Goal: Task Accomplishment & Management: Manage account settings

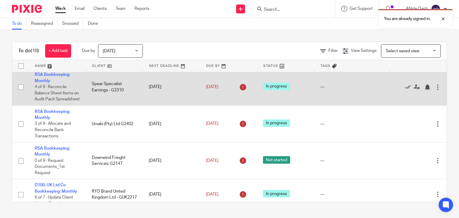
scroll to position [359, 0]
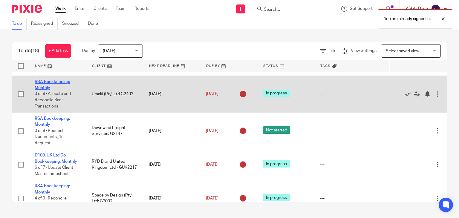
click at [50, 90] on link "RSA Bookkeeping: Monthly" at bounding box center [52, 85] width 35 height 10
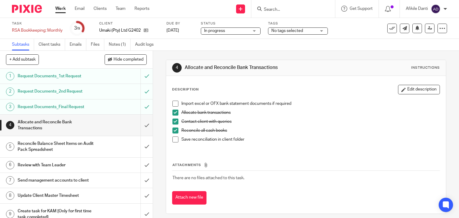
click at [175, 105] on span at bounding box center [176, 104] width 6 height 6
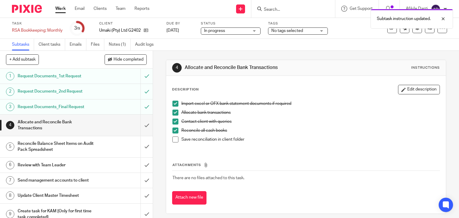
click at [173, 139] on span at bounding box center [176, 140] width 6 height 6
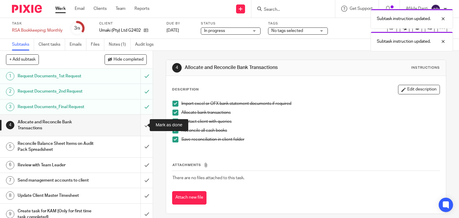
click at [139, 127] on input "submit" at bounding box center [76, 125] width 153 height 21
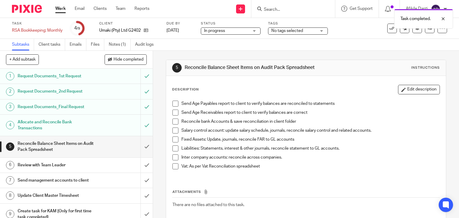
click at [141, 147] on input "submit" at bounding box center [76, 146] width 153 height 21
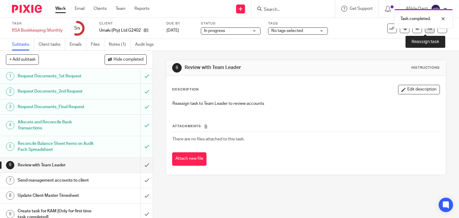
click at [425, 32] on link at bounding box center [430, 29] width 10 height 10
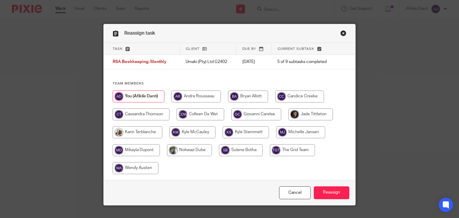
drag, startPoint x: 249, startPoint y: 116, endPoint x: 252, endPoint y: 124, distance: 8.1
click at [249, 117] on input "radio" at bounding box center [256, 115] width 50 height 12
radio input "true"
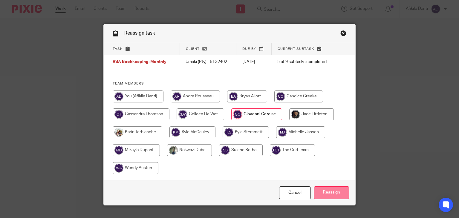
click at [334, 193] on input "Reassign" at bounding box center [332, 193] width 36 height 13
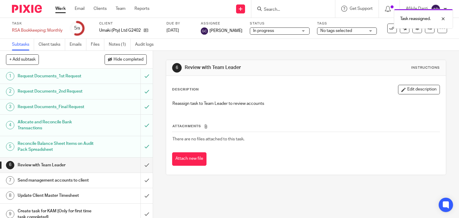
click at [59, 11] on link "Work" at bounding box center [60, 9] width 10 height 6
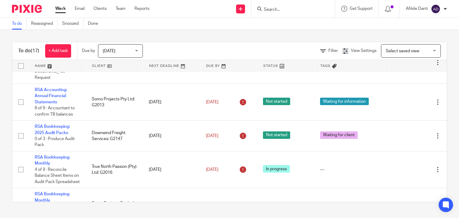
scroll to position [239, 0]
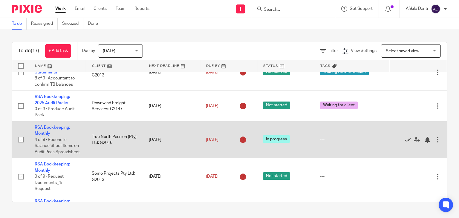
click at [134, 158] on td "True North Passion (Pty) Ltd: G2016" at bounding box center [114, 140] width 57 height 37
drag, startPoint x: 156, startPoint y: 154, endPoint x: 157, endPoint y: 157, distance: 3.2
click at [157, 157] on td "[DATE]" at bounding box center [171, 140] width 57 height 37
click at [55, 136] on link "RSA Bookkeeping: Monthly" at bounding box center [52, 131] width 35 height 10
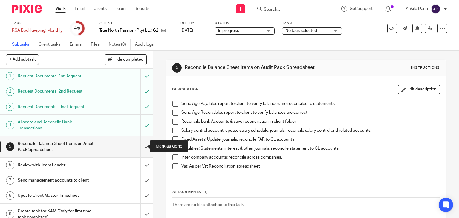
drag, startPoint x: 139, startPoint y: 152, endPoint x: 147, endPoint y: 150, distance: 8.1
click at [139, 152] on input "submit" at bounding box center [76, 146] width 153 height 21
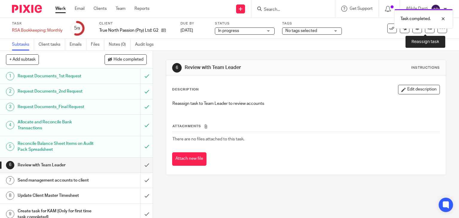
drag, startPoint x: 425, startPoint y: 31, endPoint x: 422, endPoint y: 35, distance: 5.5
click at [425, 31] on link at bounding box center [430, 29] width 10 height 10
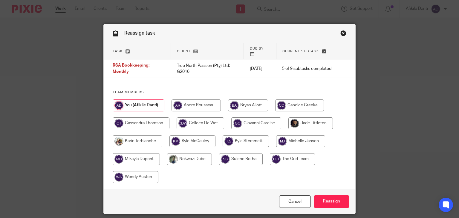
click at [262, 120] on input "radio" at bounding box center [256, 124] width 50 height 12
radio input "true"
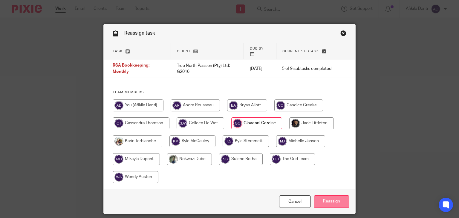
click at [330, 197] on input "Reassign" at bounding box center [332, 202] width 36 height 13
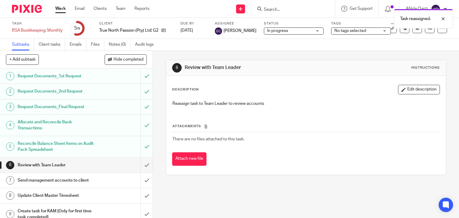
click at [60, 13] on div "Work Email Clients Team Reports Work Email Clients Team Reports Settings" at bounding box center [103, 9] width 109 height 18
click at [60, 11] on link "Work" at bounding box center [60, 9] width 10 height 6
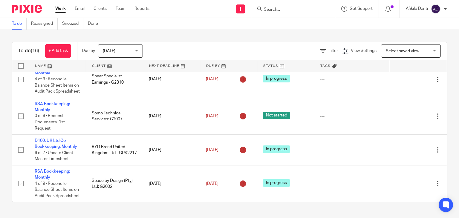
scroll to position [495, 0]
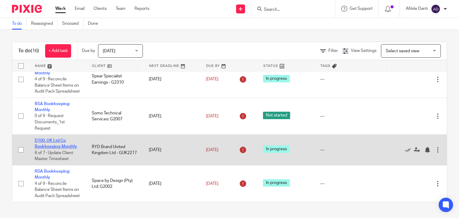
click at [54, 140] on link "D100. UK Ltd Co Bookkeeping: Monthly" at bounding box center [56, 144] width 42 height 10
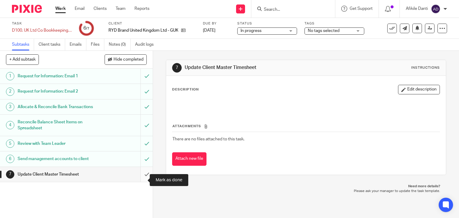
click at [141, 181] on input "submit" at bounding box center [76, 174] width 153 height 15
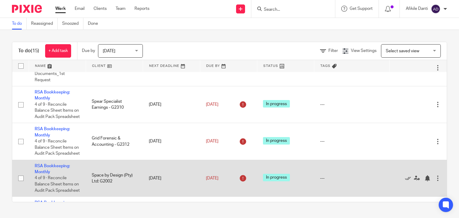
scroll to position [375, 0]
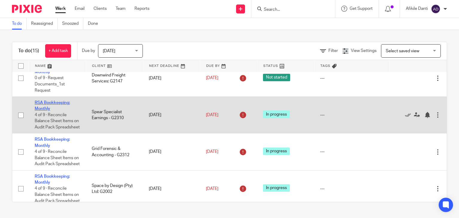
click at [46, 111] on link "RSA Bookkeeping: Monthly" at bounding box center [52, 106] width 35 height 10
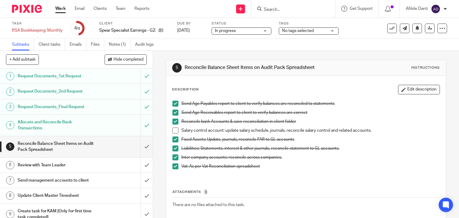
click at [176, 130] on span at bounding box center [176, 131] width 6 height 6
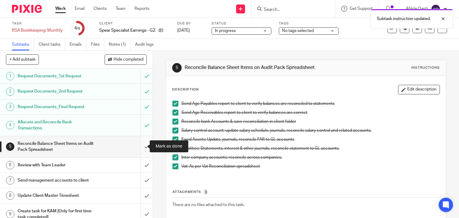
click at [141, 147] on input "submit" at bounding box center [76, 146] width 153 height 21
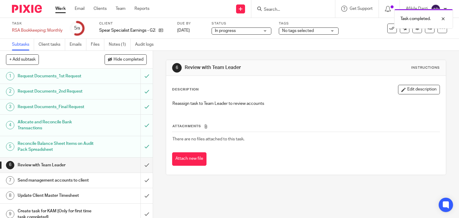
click at [57, 6] on link "Work" at bounding box center [60, 9] width 10 height 6
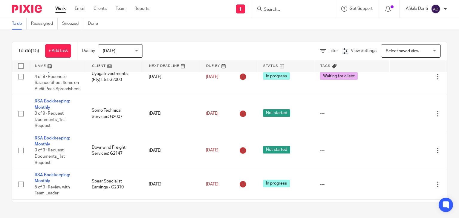
scroll to position [272, 0]
